Goal: Information Seeking & Learning: Learn about a topic

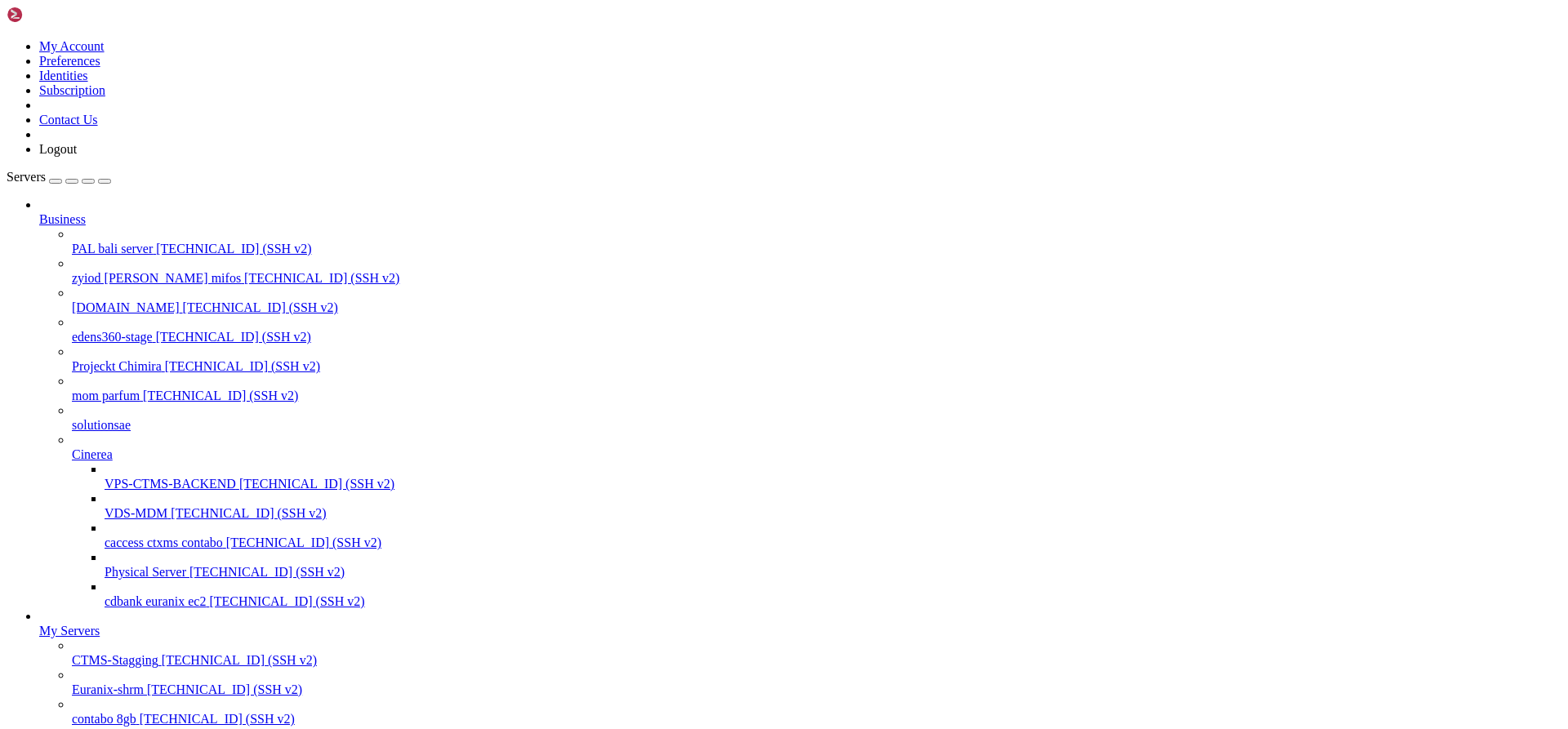
scroll to position [81, 0]
click at [162, 653] on span "[TECHNICAL_ID] (SSH v2)" at bounding box center [239, 660] width 155 height 14
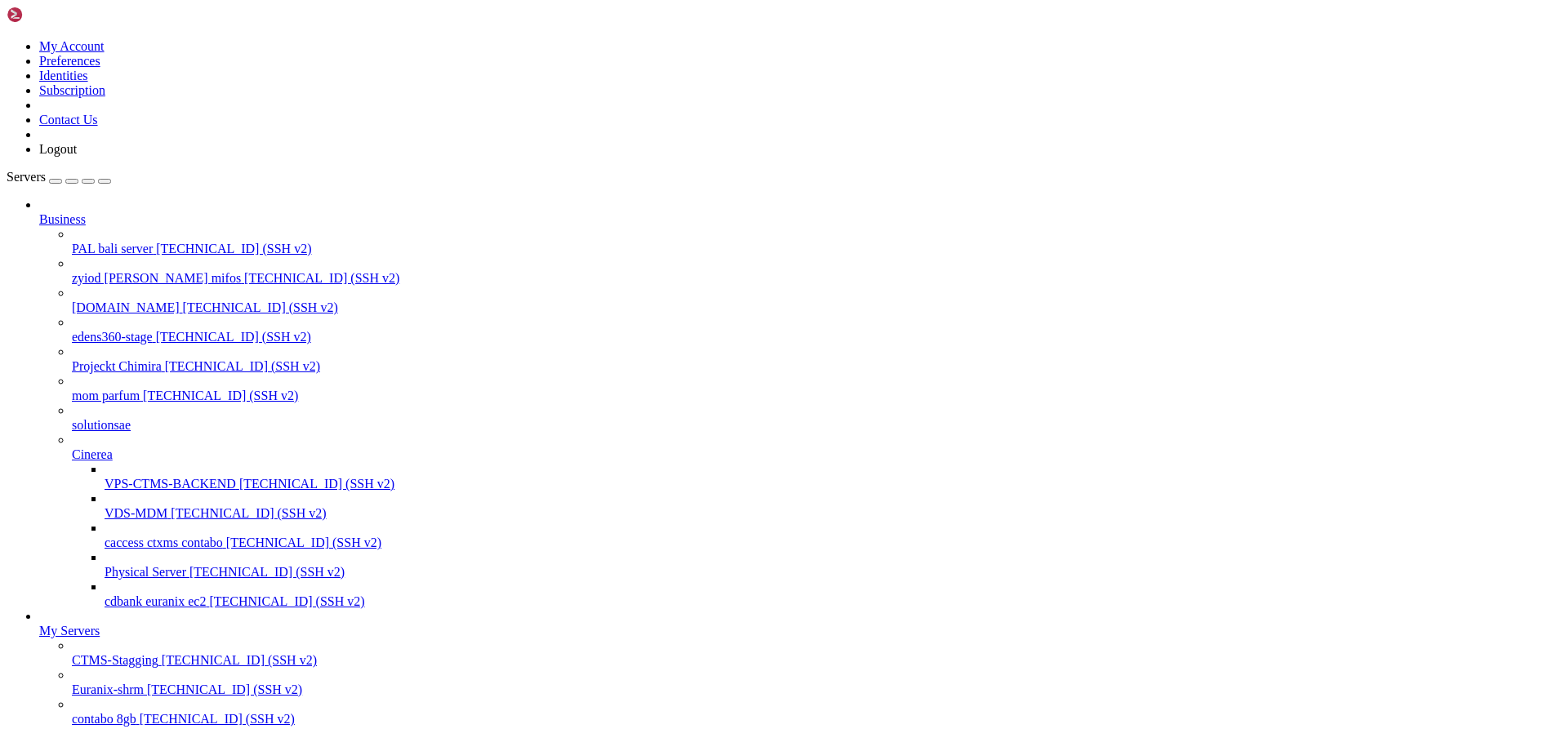
scroll to position [13849, 0]
drag, startPoint x: 513, startPoint y: 2017, endPoint x: 14, endPoint y: 2024, distance: 499.0
drag, startPoint x: 491, startPoint y: 2020, endPoint x: 477, endPoint y: 2020, distance: 14.0
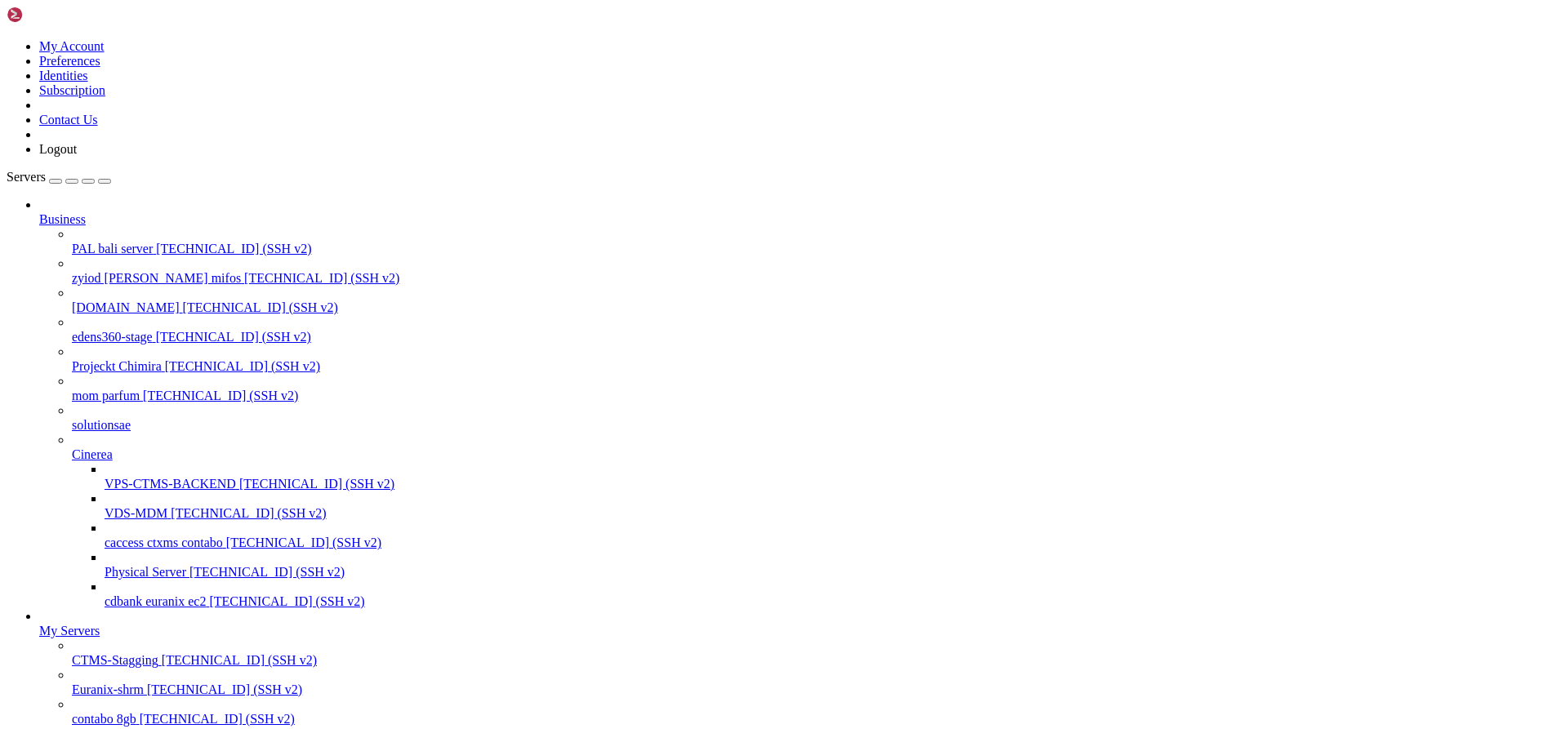
drag, startPoint x: 529, startPoint y: 2010, endPoint x: 536, endPoint y: 2028, distance: 19.3
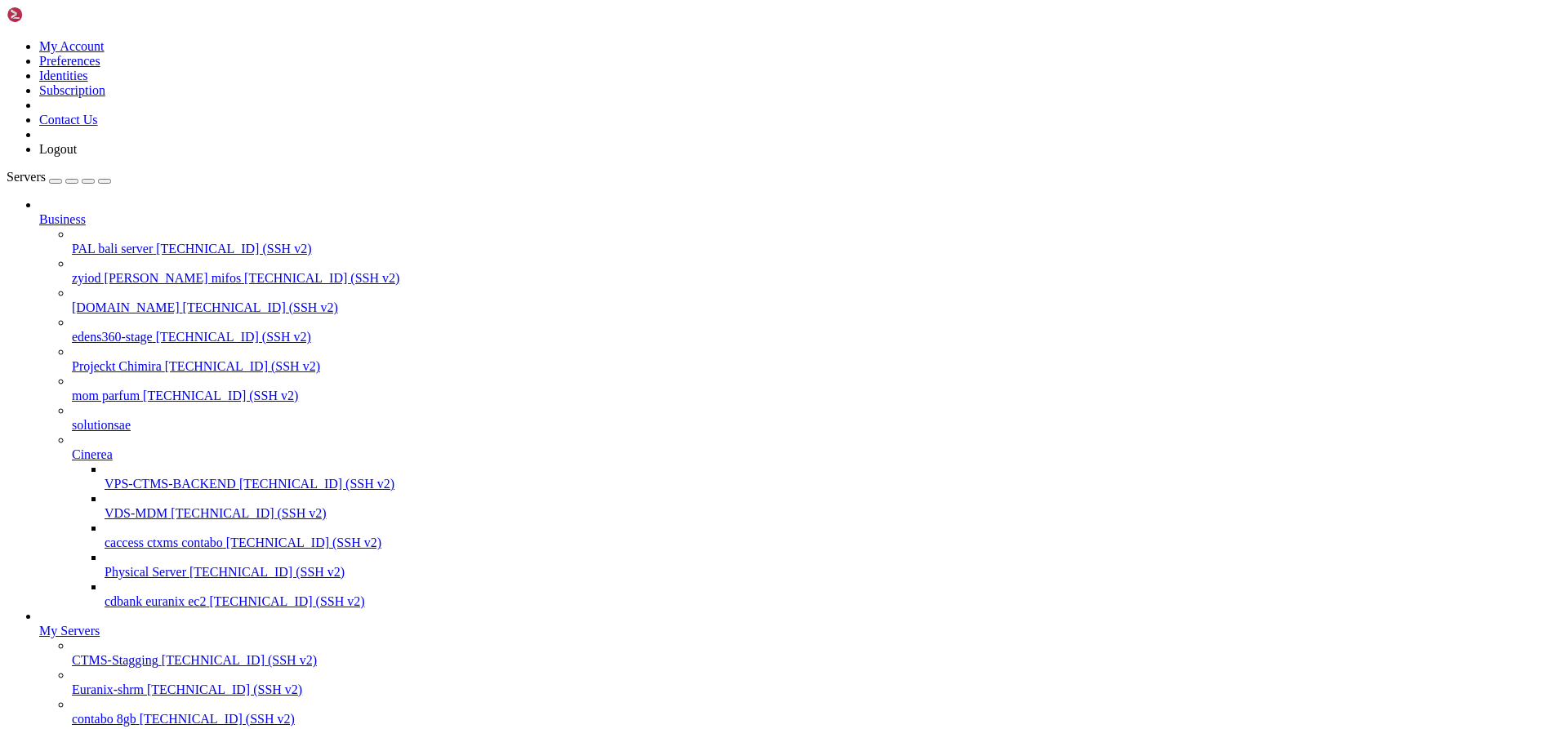
scroll to position [15847, 0]
